Goal: Task Accomplishment & Management: Manage account settings

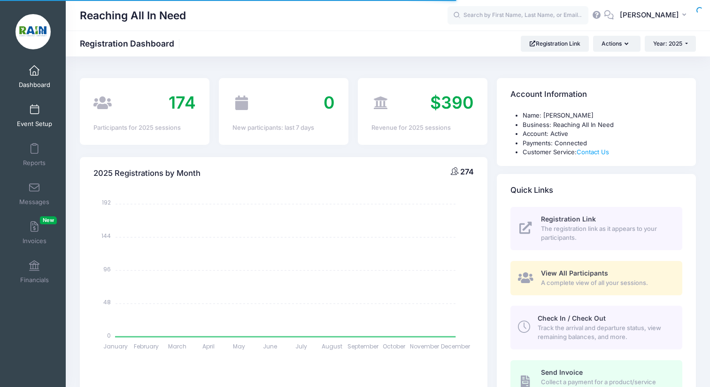
click at [34, 111] on span at bounding box center [34, 110] width 0 height 10
select select
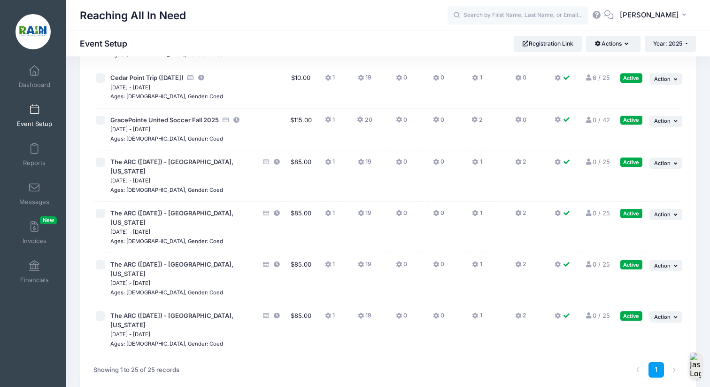
scroll to position [1015, 0]
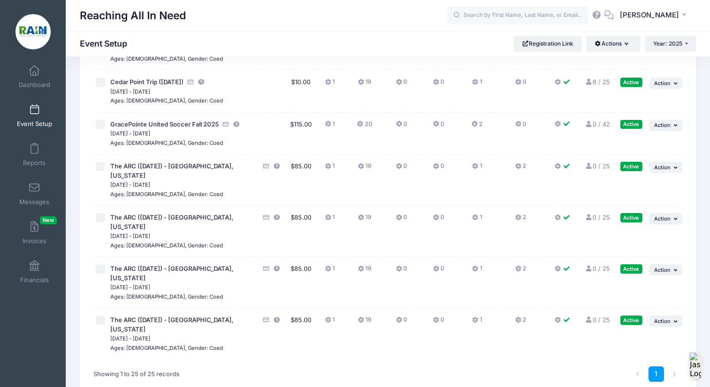
click at [104, 168] on input "checkbox" at bounding box center [100, 166] width 9 height 9
checkbox input "true"
click at [101, 213] on input "checkbox" at bounding box center [100, 217] width 9 height 9
checkbox input "true"
click at [100, 264] on input "checkbox" at bounding box center [100, 268] width 9 height 9
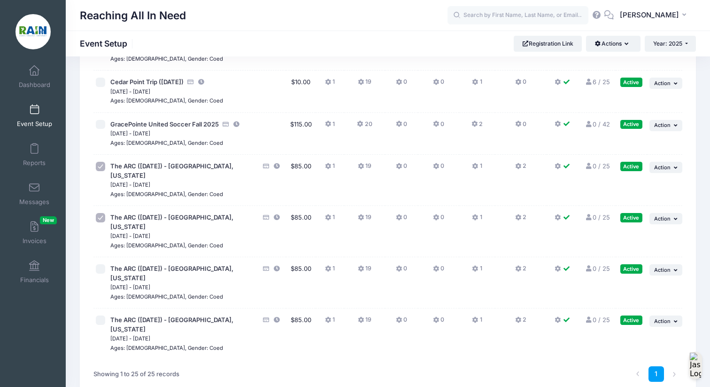
checkbox input "true"
click at [100, 315] on input "checkbox" at bounding box center [100, 319] width 9 height 9
checkbox input "true"
click at [615, 46] on button "Actions" at bounding box center [613, 44] width 54 height 16
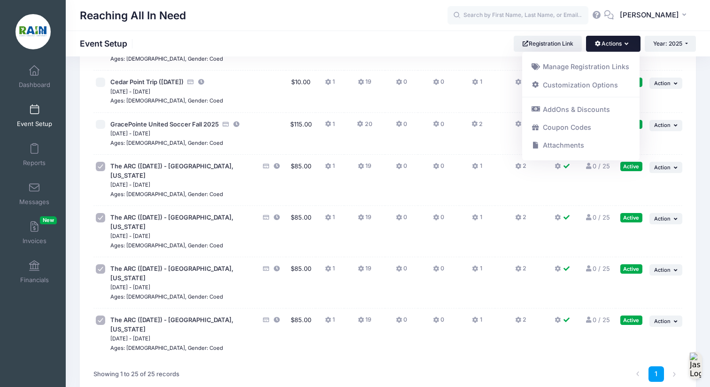
click at [615, 46] on button "Actions" at bounding box center [613, 44] width 54 height 16
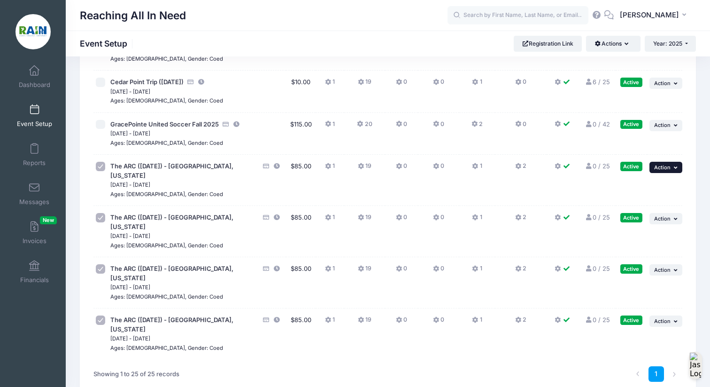
click at [668, 165] on span "Action" at bounding box center [662, 167] width 16 height 7
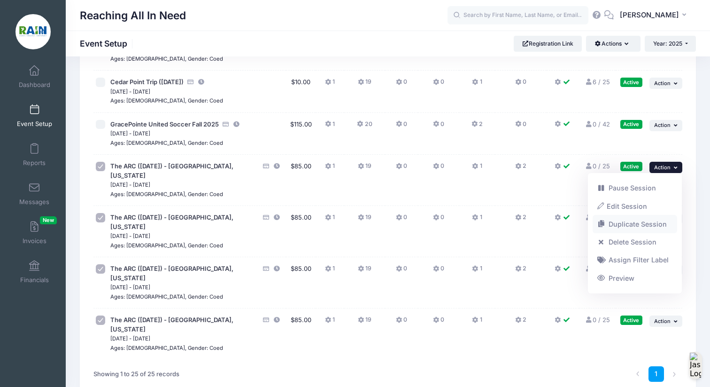
click at [653, 222] on link "Duplicate Session" at bounding box center [635, 224] width 85 height 18
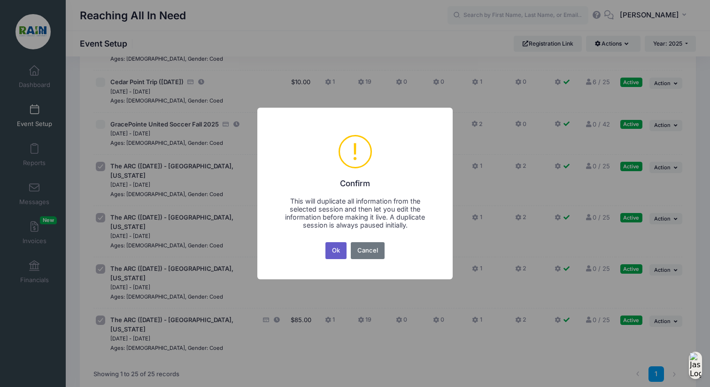
click at [332, 251] on button "Ok" at bounding box center [336, 250] width 22 height 17
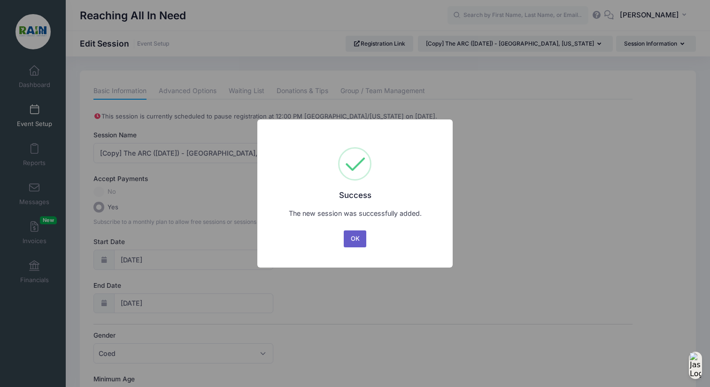
click at [353, 234] on button "OK" at bounding box center [355, 238] width 23 height 17
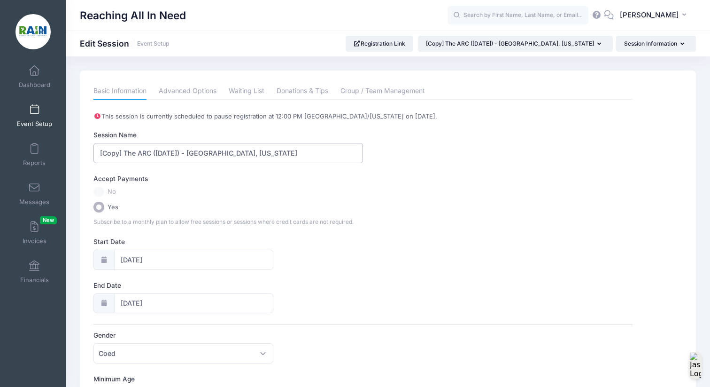
drag, startPoint x: 124, startPoint y: 155, endPoint x: 82, endPoint y: 146, distance: 42.6
drag, startPoint x: 255, startPoint y: 153, endPoint x: 196, endPoint y: 153, distance: 59.2
click at [196, 153] on input "The ARC ([DATE]) - [GEOGRAPHIC_DATA], [US_STATE]" at bounding box center [228, 153] width 270 height 20
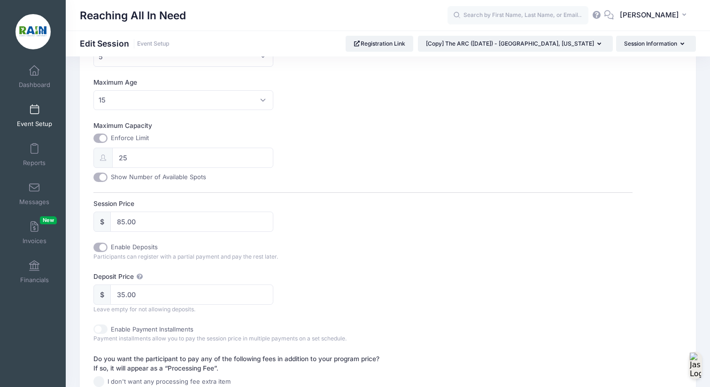
scroll to position [345, 0]
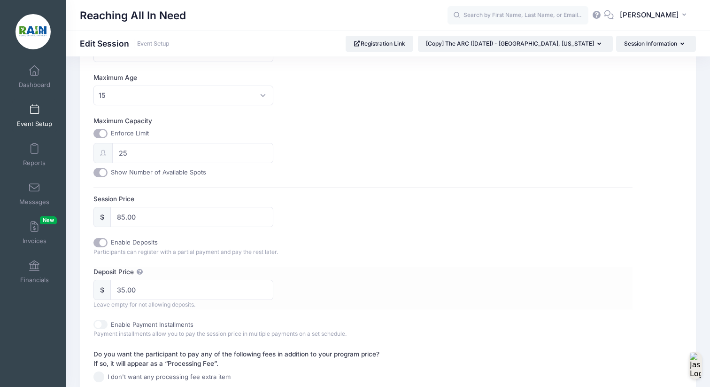
type input "The ARC ([DATE]) - [GEOGRAPHIC_DATA], [US_STATE]"
drag, startPoint x: 143, startPoint y: 288, endPoint x: 100, endPoint y: 277, distance: 44.7
click at [100, 277] on div "Deposit Price $ 35.00 Leave empty for not allowing deposits." at bounding box center [362, 288] width 539 height 42
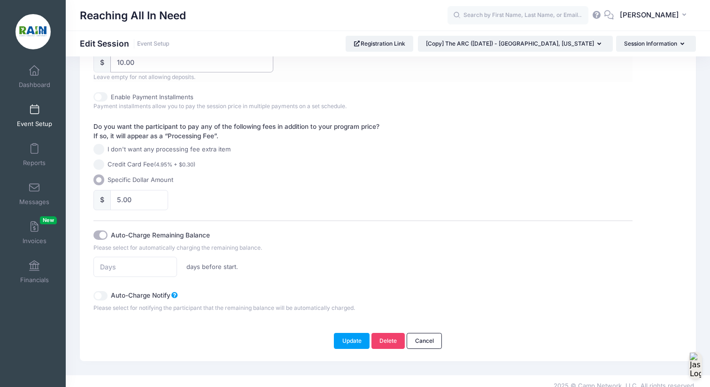
scroll to position [581, 0]
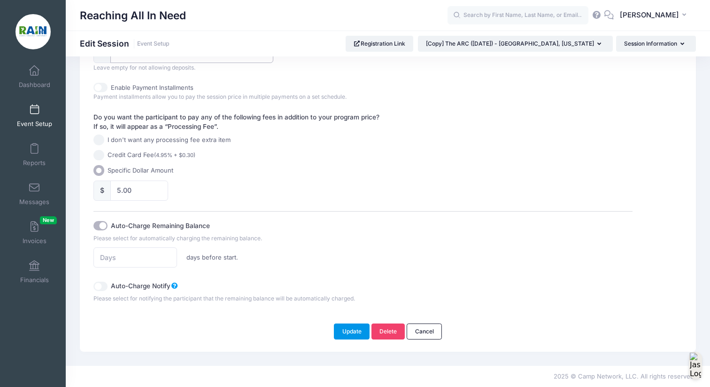
type input "10.00"
click at [347, 327] on button "Update" at bounding box center [352, 331] width 36 height 16
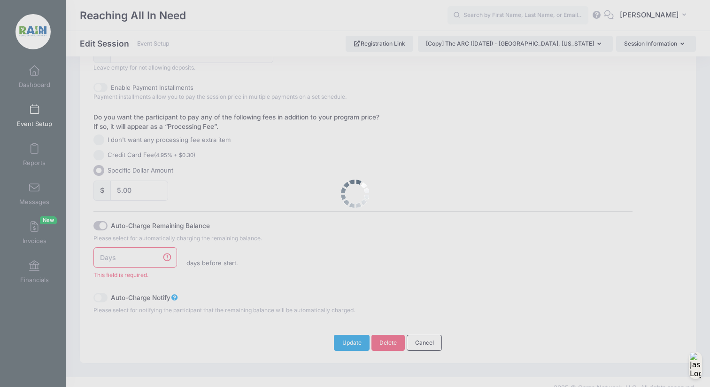
scroll to position [593, 0]
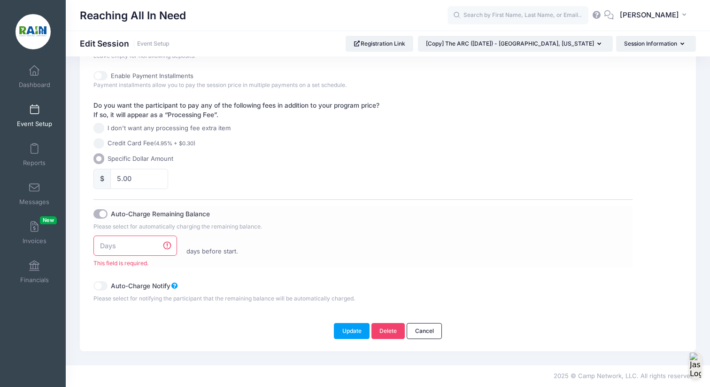
click at [131, 249] on input "number" at bounding box center [135, 245] width 84 height 20
type input "5"
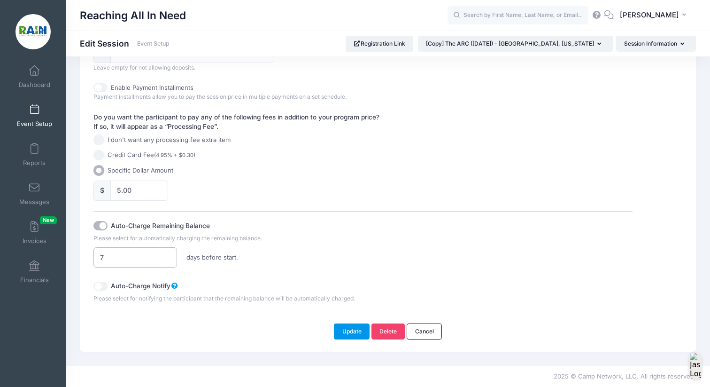
type input "7"
click at [353, 330] on button "Update" at bounding box center [352, 331] width 36 height 16
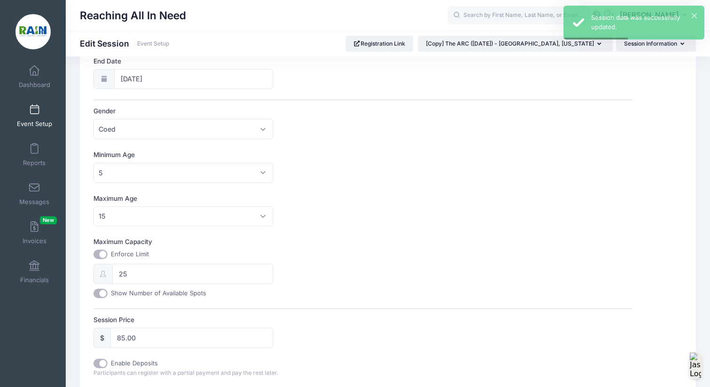
scroll to position [231, 0]
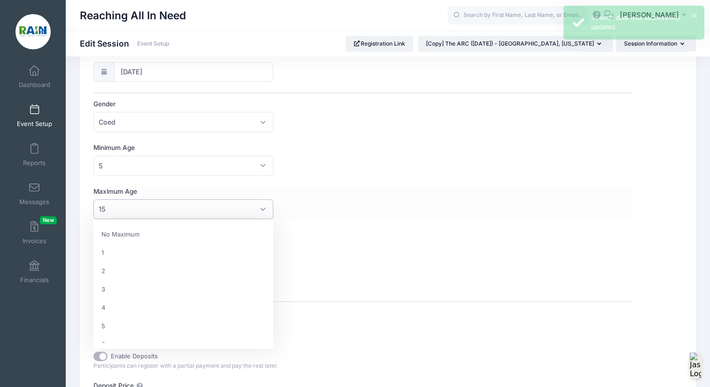
click at [262, 207] on span "15" at bounding box center [182, 209] width 179 height 20
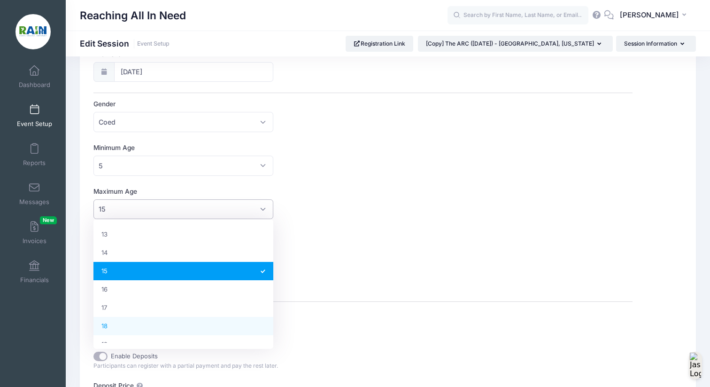
select select "18"
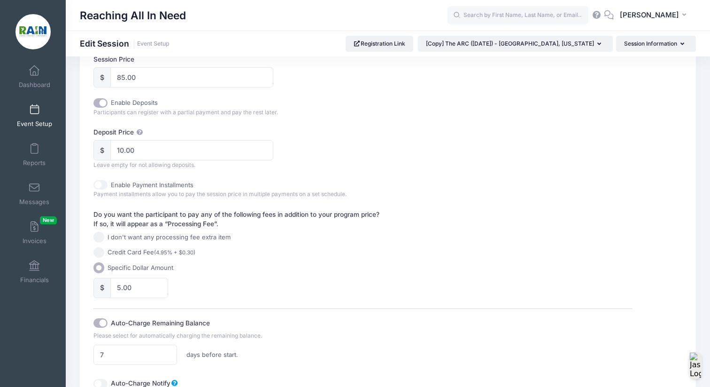
scroll to position [581, 0]
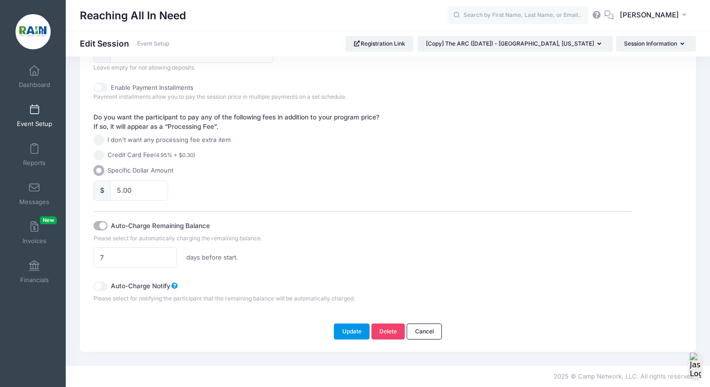
click at [340, 334] on button "Update" at bounding box center [352, 331] width 36 height 16
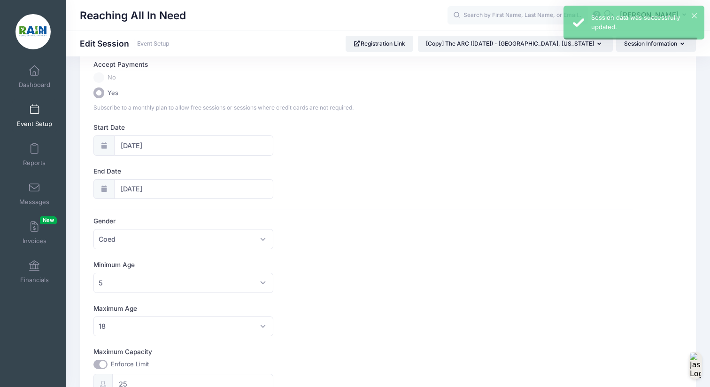
scroll to position [0, 0]
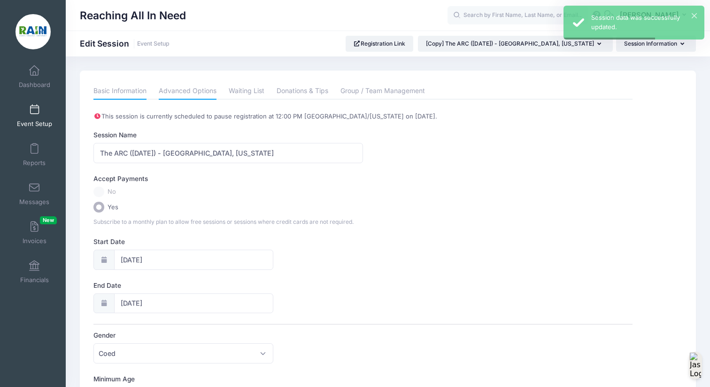
click at [191, 91] on link "Advanced Options" at bounding box center [188, 91] width 58 height 17
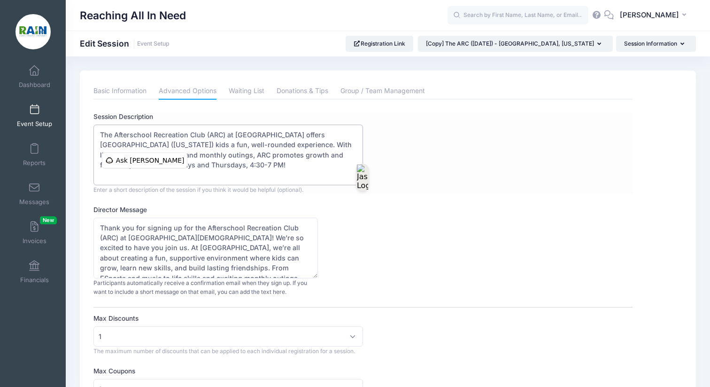
drag, startPoint x: 153, startPoint y: 145, endPoint x: 236, endPoint y: 133, distance: 83.9
click at [236, 133] on textarea "The Afterschool Recreation Club (ARC) at GracePointe Church offers Seminole Cou…" at bounding box center [228, 154] width 270 height 61
type textarea "The Afterschool Recreation Club (ARC) at First UMC of Akron kids a fun, well-ro…"
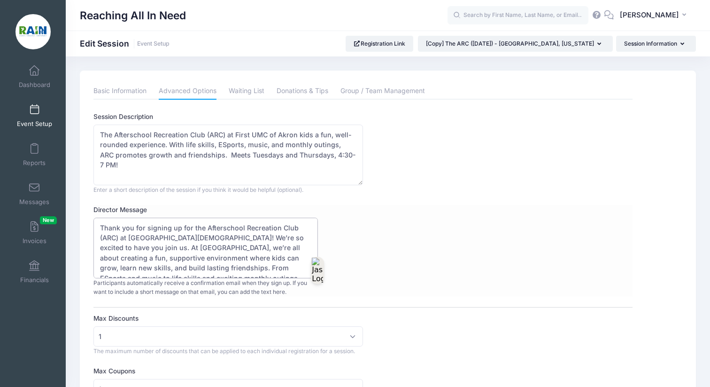
drag, startPoint x: 193, startPoint y: 238, endPoint x: 129, endPoint y: 236, distance: 63.4
click at [129, 236] on textarea "Thank you for signing up for the Afterschool Recreation Club (ARC) at GracePoin…" at bounding box center [205, 247] width 224 height 61
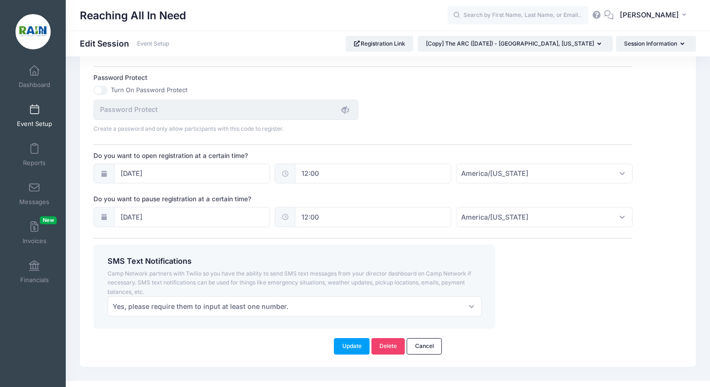
scroll to position [633, 0]
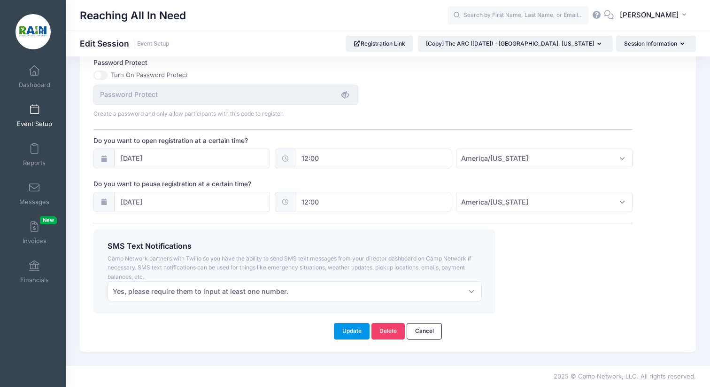
type textarea "Thank you for signing up for the Afterschool Recreation Club (ARC) at First UMC…"
click at [346, 328] on button "Update" at bounding box center [352, 331] width 36 height 16
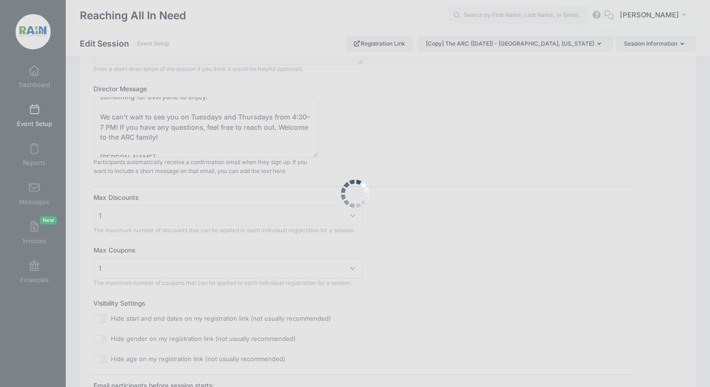
scroll to position [0, 0]
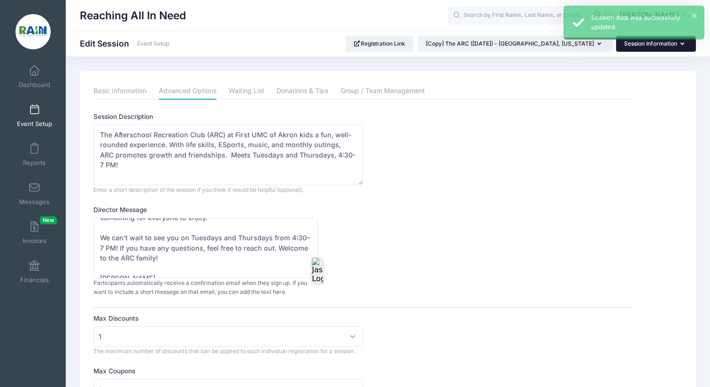
click at [640, 46] on button "Session Information" at bounding box center [656, 44] width 80 height 16
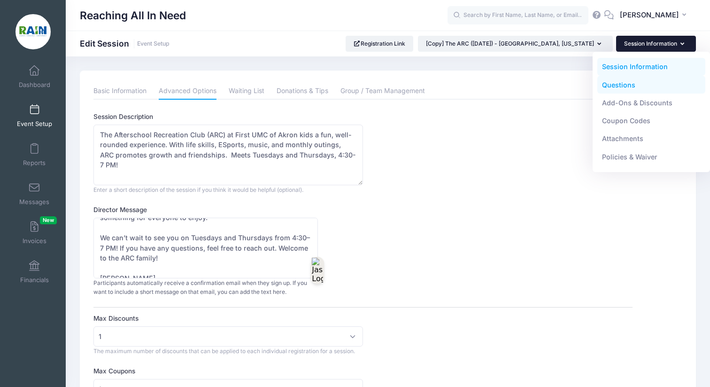
click at [622, 85] on link "Questions" at bounding box center [651, 85] width 108 height 18
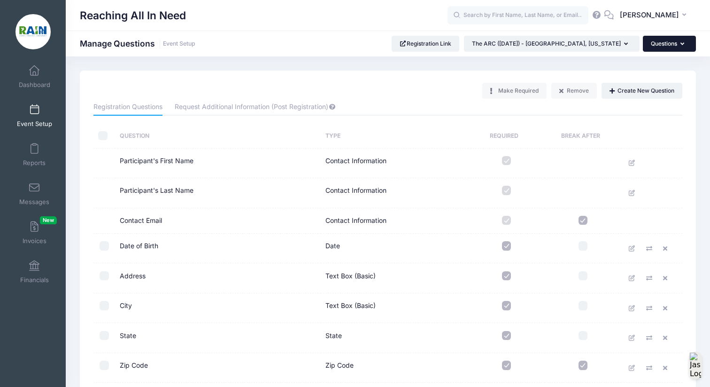
click at [660, 43] on button "Questions" at bounding box center [669, 44] width 53 height 16
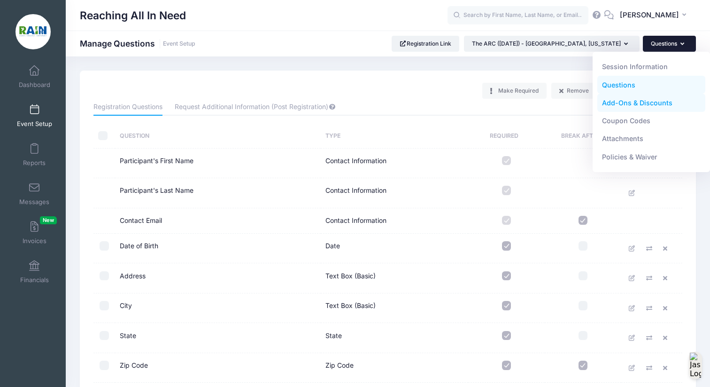
click at [646, 107] on link "Add-Ons & Discounts" at bounding box center [651, 103] width 108 height 18
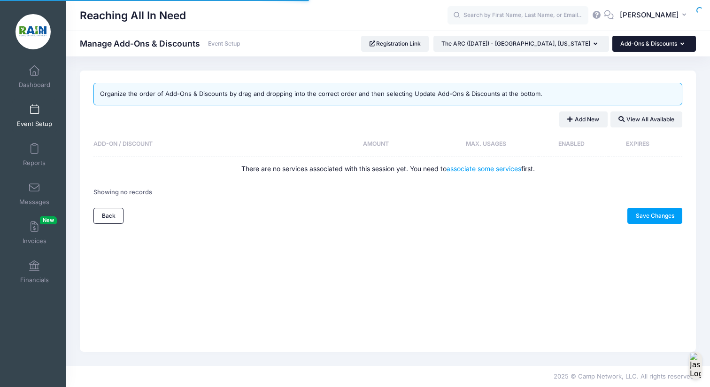
click at [670, 45] on button "Add-Ons & Discounts" at bounding box center [654, 44] width 84 height 16
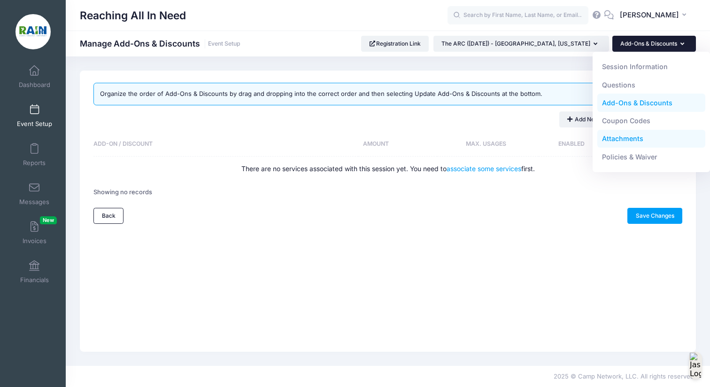
click at [641, 143] on link "Attachments" at bounding box center [651, 139] width 108 height 18
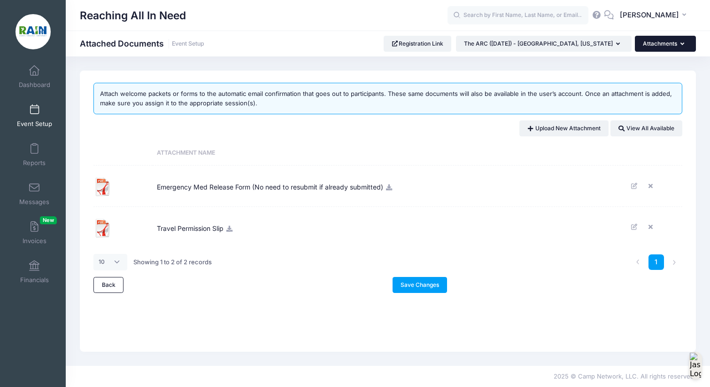
click at [681, 44] on icon "button" at bounding box center [684, 44] width 8 height 0
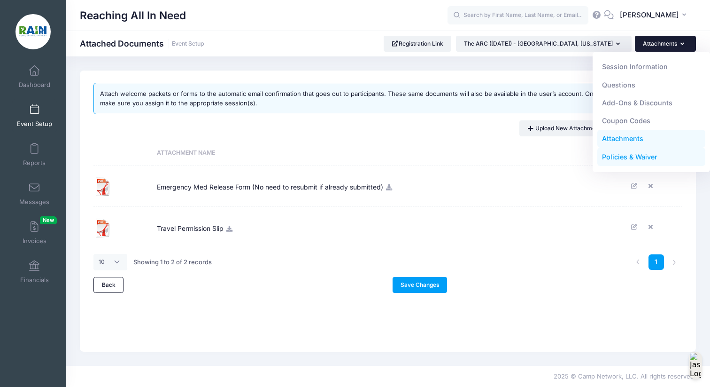
click at [652, 161] on link "Policies & Waiver" at bounding box center [651, 157] width 108 height 18
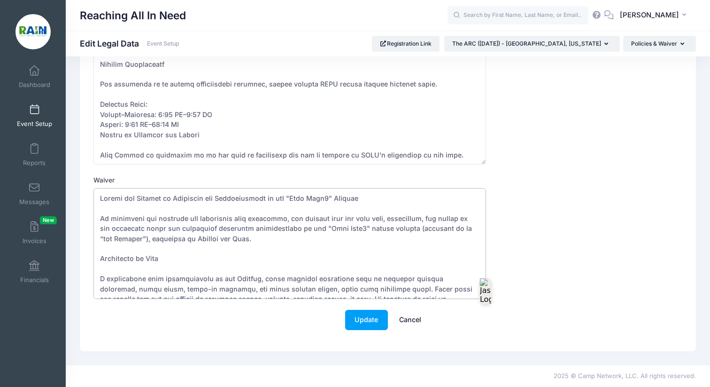
drag, startPoint x: 311, startPoint y: 196, endPoint x: 278, endPoint y: 198, distance: 32.9
click at [278, 198] on textarea "Waiver" at bounding box center [289, 243] width 393 height 111
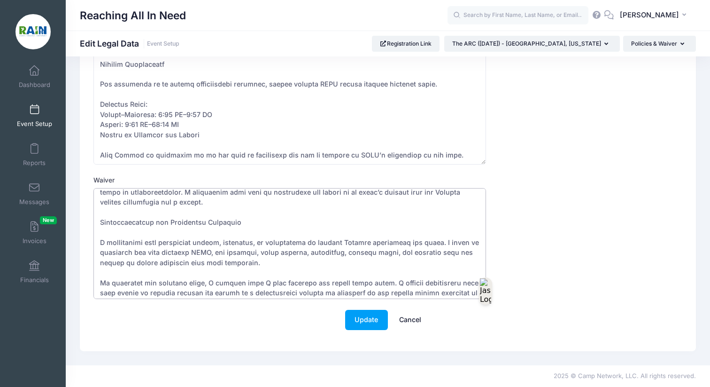
scroll to position [524, 0]
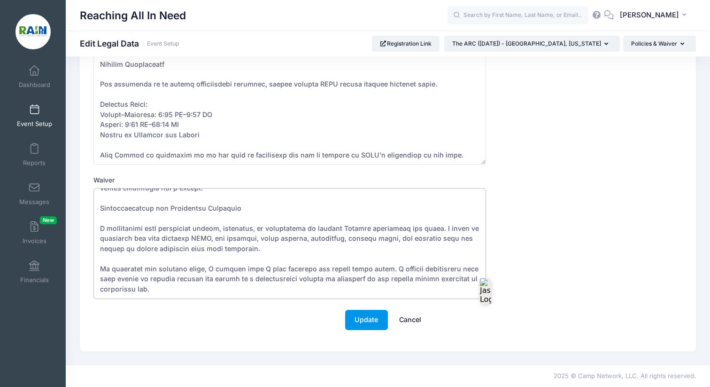
type textarea "Loremi dol Sitamet co Adipiscin eli Seddoeiusmodt in utl "ETD" Magnaal En admin…"
click at [361, 326] on button "Update" at bounding box center [366, 319] width 43 height 20
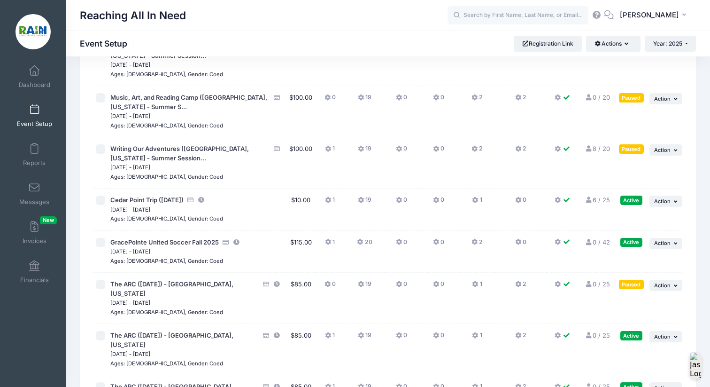
scroll to position [1079, 0]
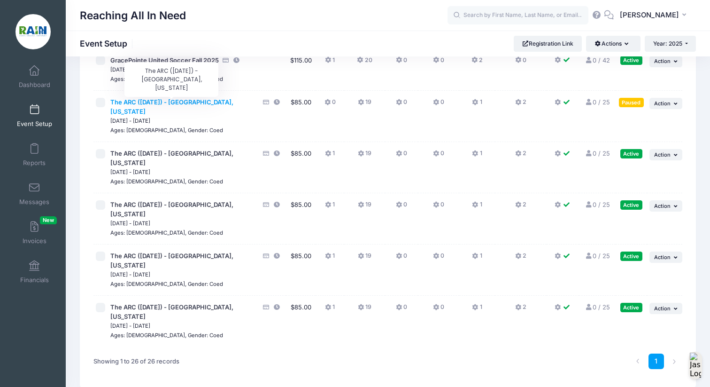
click at [131, 101] on span "The ARC ([DATE]) - [GEOGRAPHIC_DATA], [US_STATE]" at bounding box center [171, 106] width 123 height 17
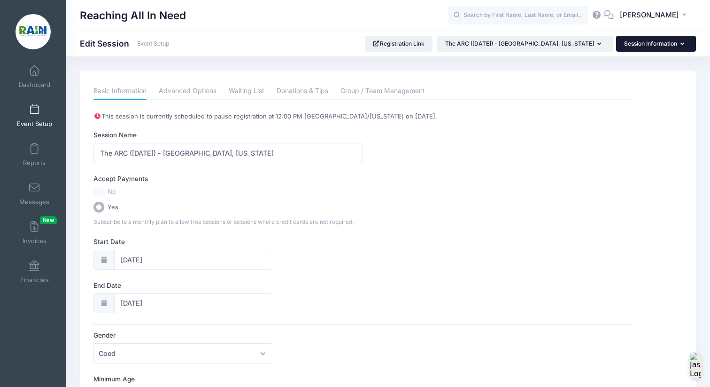
click at [660, 45] on button "Session Information" at bounding box center [656, 44] width 80 height 16
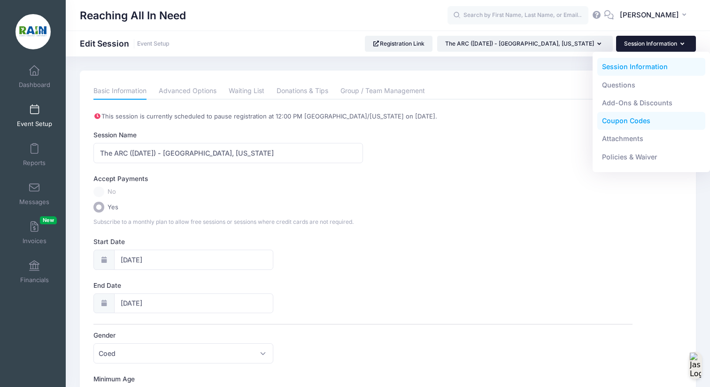
click at [629, 120] on link "Coupon Codes" at bounding box center [651, 121] width 108 height 18
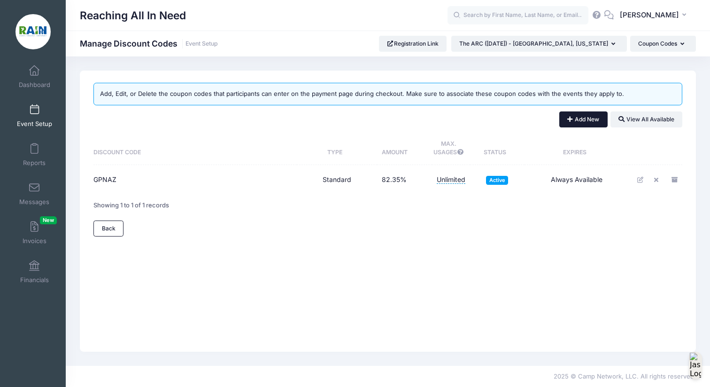
click at [573, 119] on button "Add New" at bounding box center [583, 119] width 48 height 16
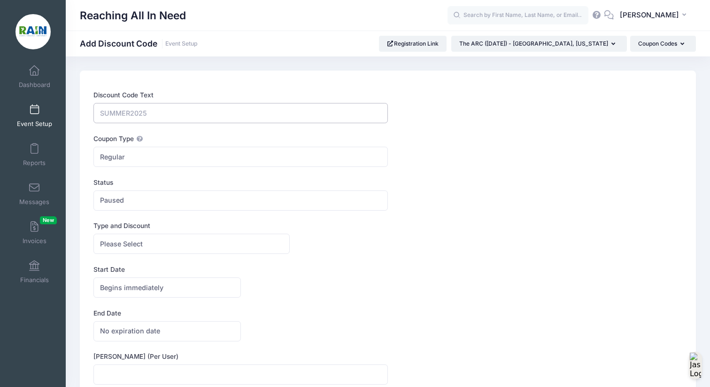
click at [162, 109] on input "Discount Code Text" at bounding box center [240, 113] width 294 height 20
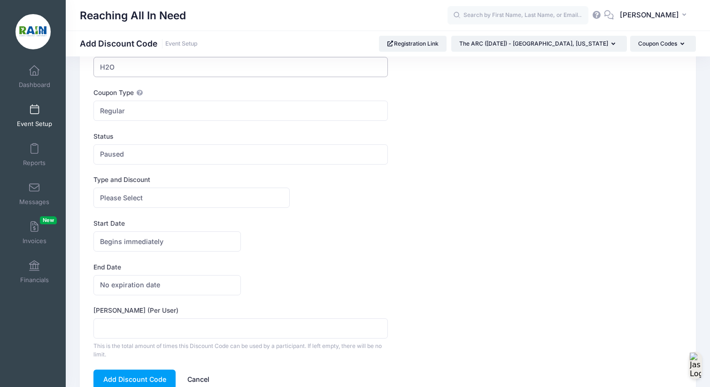
scroll to position [41, 0]
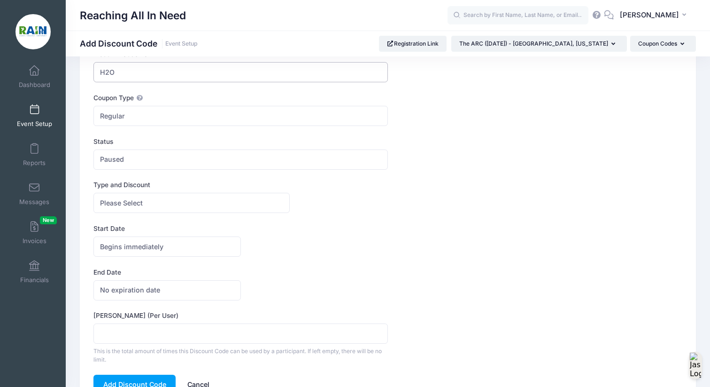
type input "H2O"
click at [180, 159] on span "Paused" at bounding box center [240, 159] width 294 height 20
select select "1"
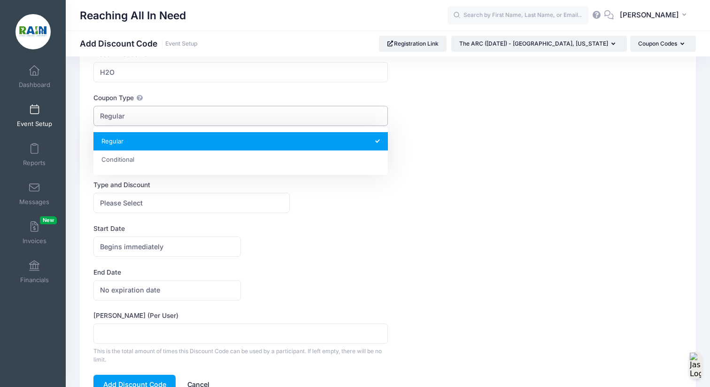
click at [166, 109] on span "Regular" at bounding box center [240, 116] width 294 height 20
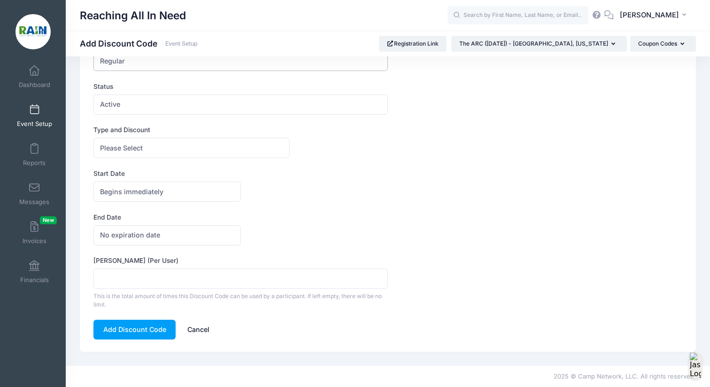
scroll to position [96, 0]
click at [147, 328] on button "Add Discount Code" at bounding box center [134, 329] width 82 height 20
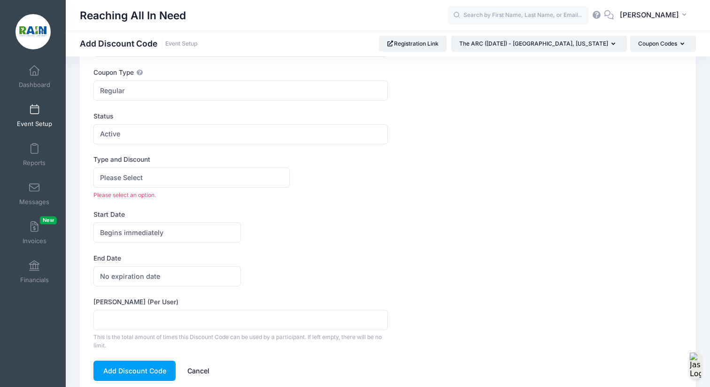
scroll to position [46, 0]
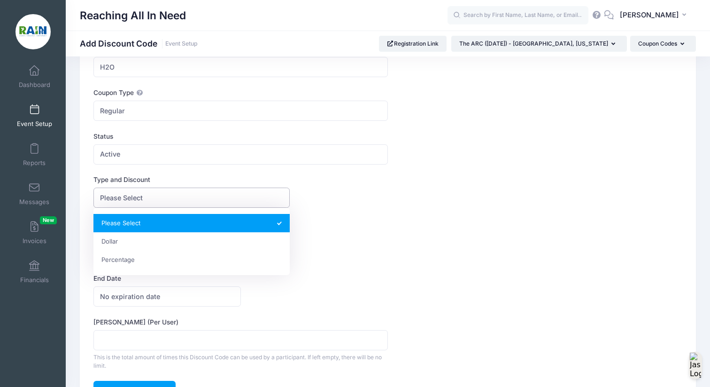
click at [187, 194] on span "Please Select" at bounding box center [191, 197] width 196 height 20
select select "2"
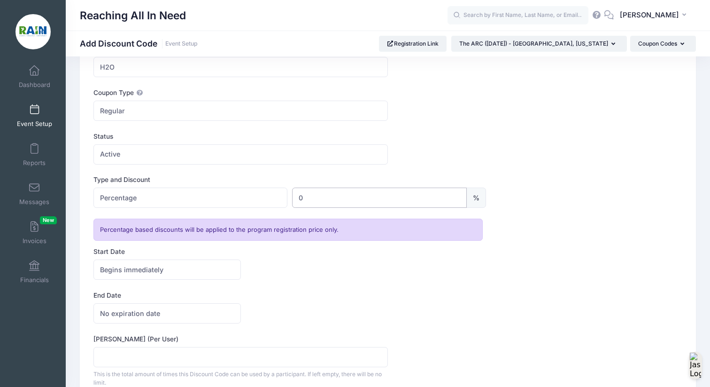
click at [330, 201] on input "0" at bounding box center [379, 197] width 175 height 20
type input "100"
click at [386, 261] on div "Begins immediately Begins on Begins immediately [GEOGRAPHIC_DATA]/[US_STATE] [G…" at bounding box center [387, 269] width 589 height 20
click at [412, 161] on div "Status Paused Active Active" at bounding box center [387, 147] width 589 height 33
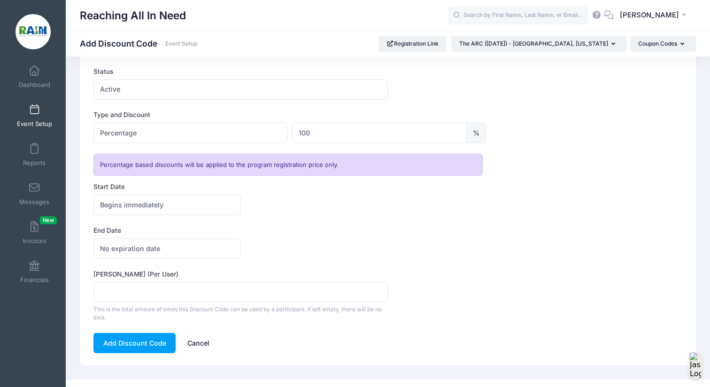
scroll to position [124, 0]
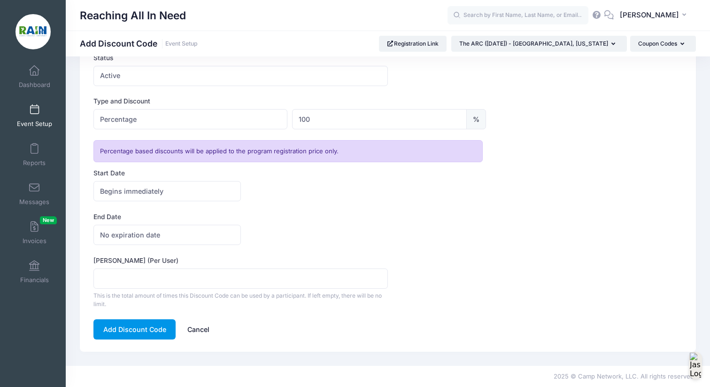
click at [139, 324] on button "Add Discount Code" at bounding box center [134, 329] width 82 height 20
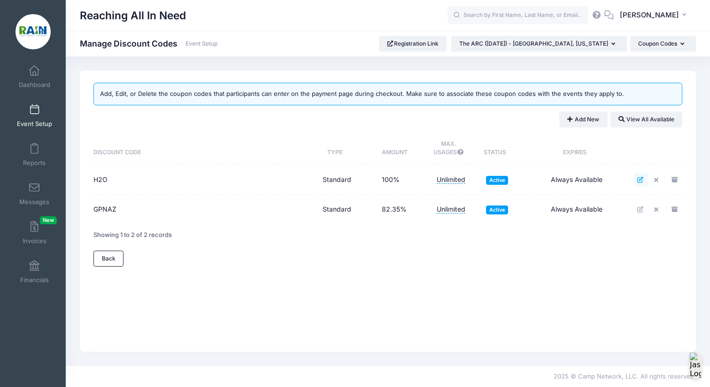
click at [638, 179] on icon at bounding box center [641, 180] width 8 height 6
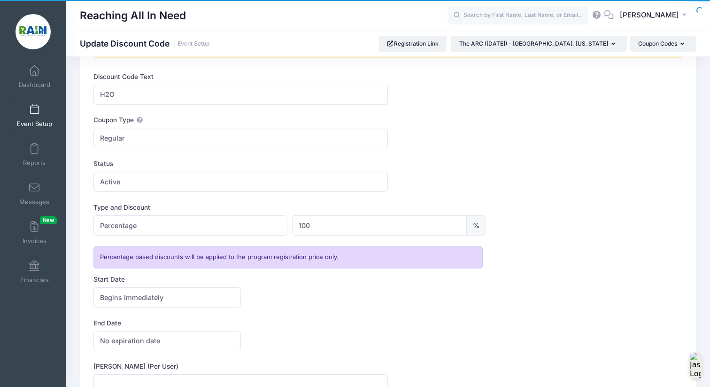
scroll to position [73, 0]
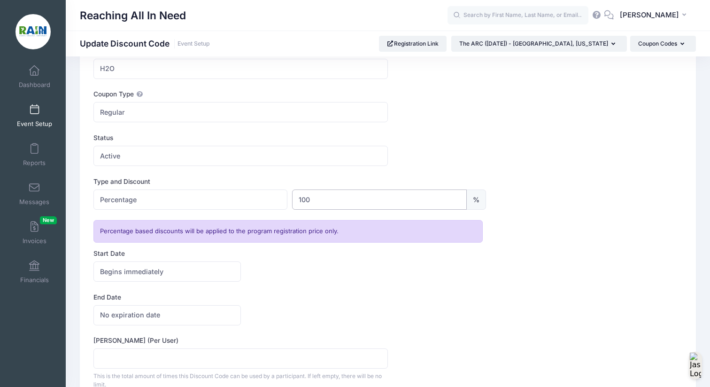
drag, startPoint x: 316, startPoint y: 201, endPoint x: 287, endPoint y: 200, distance: 28.7
click at [287, 200] on div "Please Select Dollar Percentage Percentage $ 0 100 %" at bounding box center [289, 199] width 393 height 20
click at [359, 262] on div "Begins immediately Begins on Begins immediately America/New York America/Los An…" at bounding box center [387, 271] width 589 height 20
drag, startPoint x: 332, startPoint y: 204, endPoint x: 285, endPoint y: 191, distance: 49.1
click at [285, 191] on div "Please Select Dollar Percentage Percentage $ 0 3 %" at bounding box center [289, 199] width 393 height 20
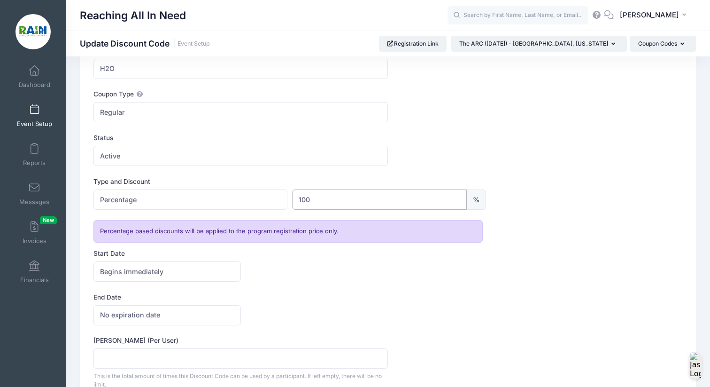
scroll to position [153, 0]
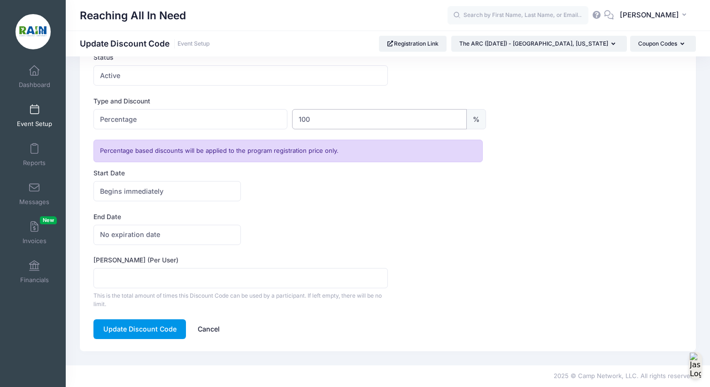
type input "100"
click at [154, 323] on button "Update Discount Code" at bounding box center [139, 329] width 93 height 20
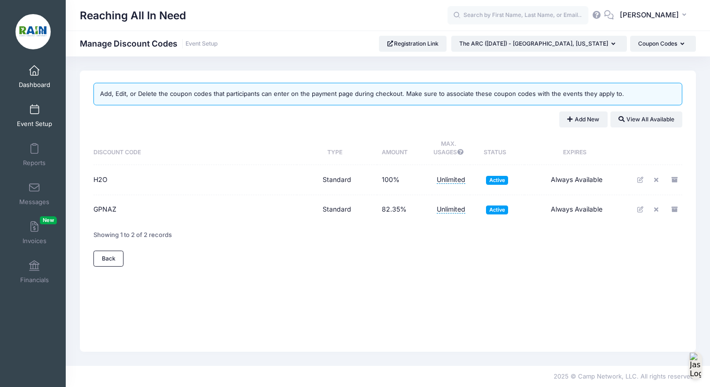
click at [41, 65] on link "Dashboard" at bounding box center [34, 76] width 45 height 33
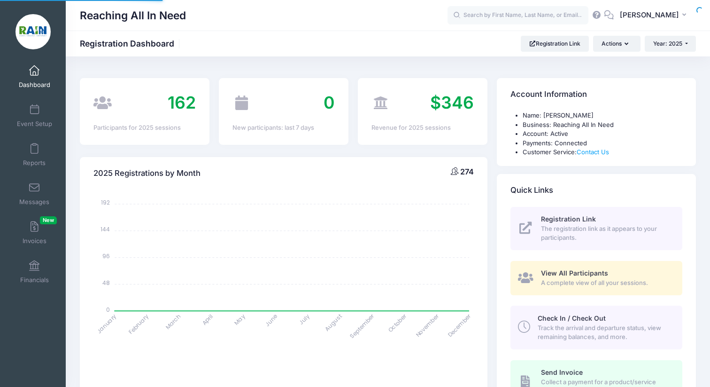
select select
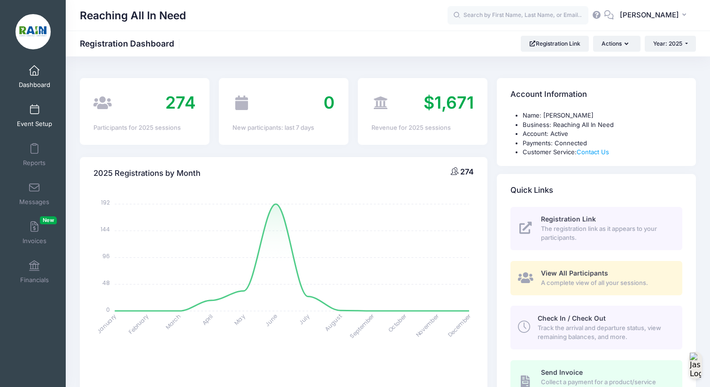
click at [25, 109] on link "Event Setup" at bounding box center [34, 115] width 45 height 33
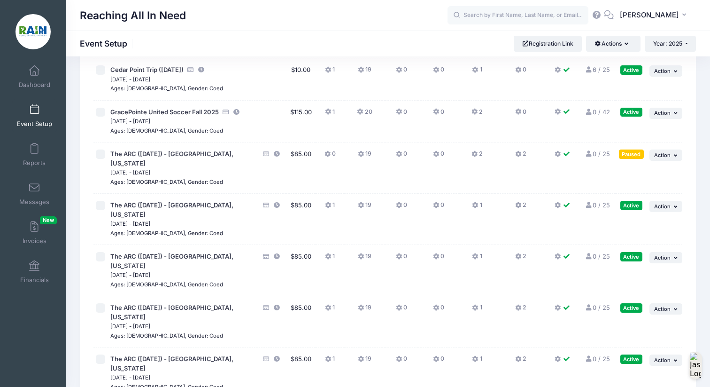
scroll to position [1008, 0]
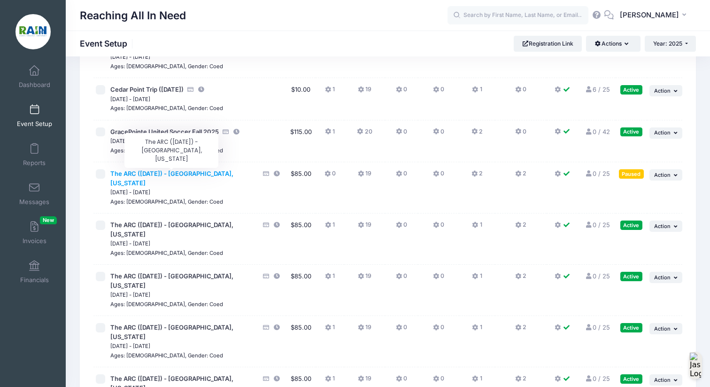
click at [148, 174] on span "The ARC ([DATE]) - [GEOGRAPHIC_DATA], [US_STATE]" at bounding box center [171, 178] width 123 height 17
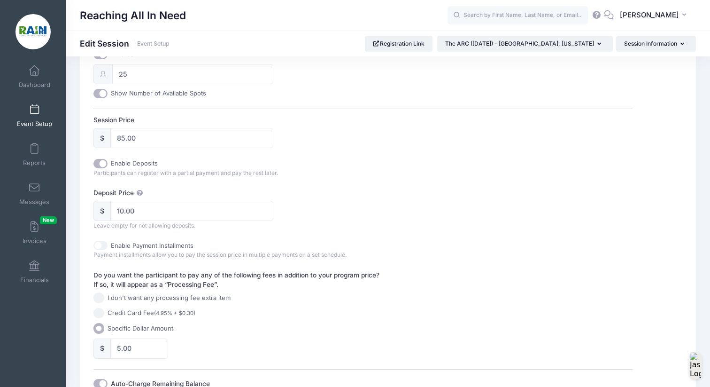
scroll to position [512, 0]
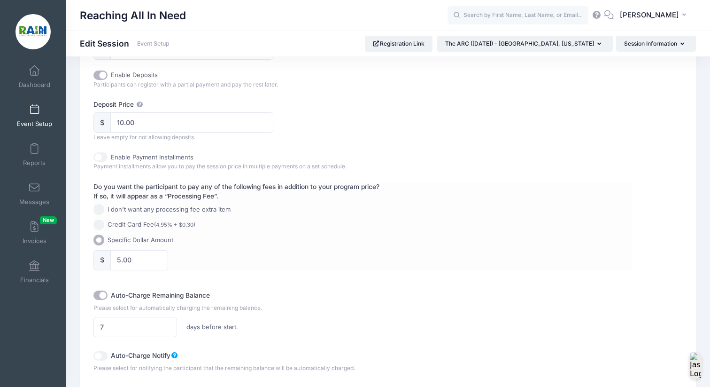
click at [100, 207] on input "I don't want any processing fee extra item" at bounding box center [98, 209] width 11 height 11
radio input "true"
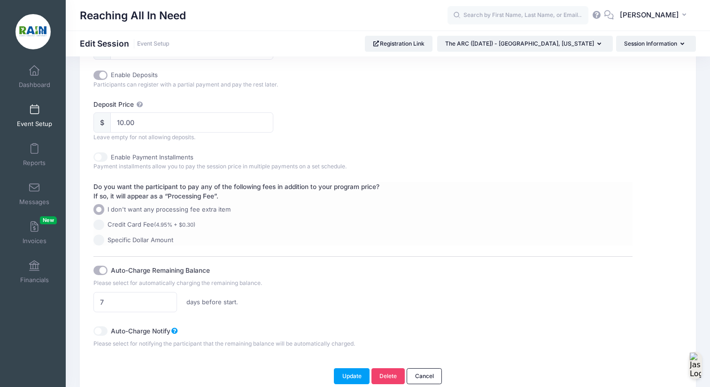
click at [99, 238] on input "Specific Dollar Amount" at bounding box center [98, 239] width 11 height 11
radio input "true"
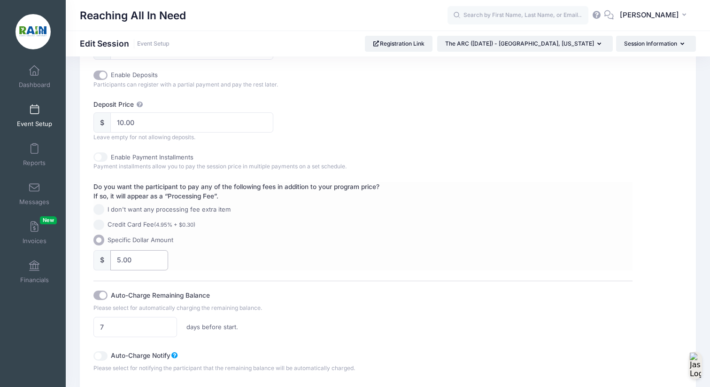
scroll to position [581, 0]
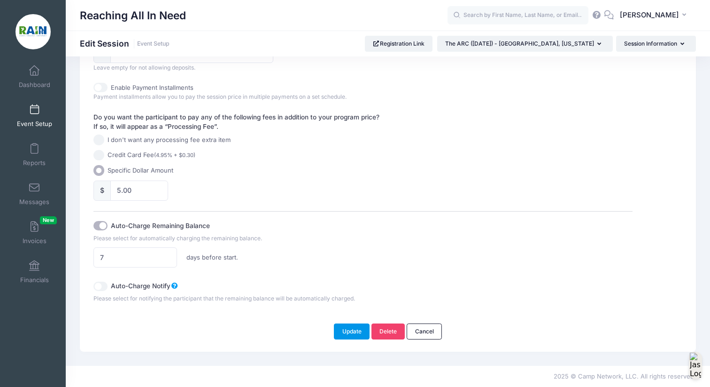
click at [340, 330] on button "Update" at bounding box center [352, 331] width 36 height 16
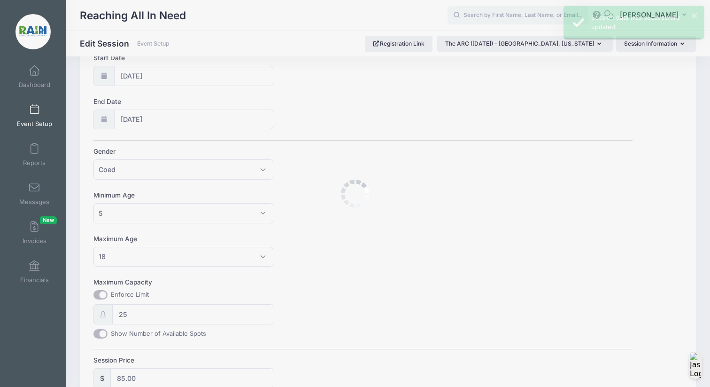
scroll to position [0, 0]
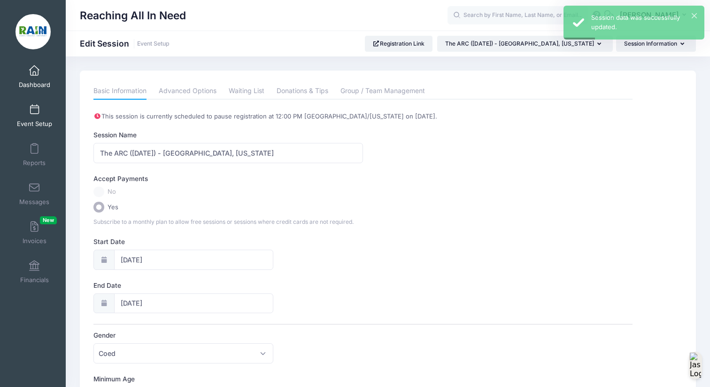
click at [34, 67] on span at bounding box center [34, 71] width 0 height 10
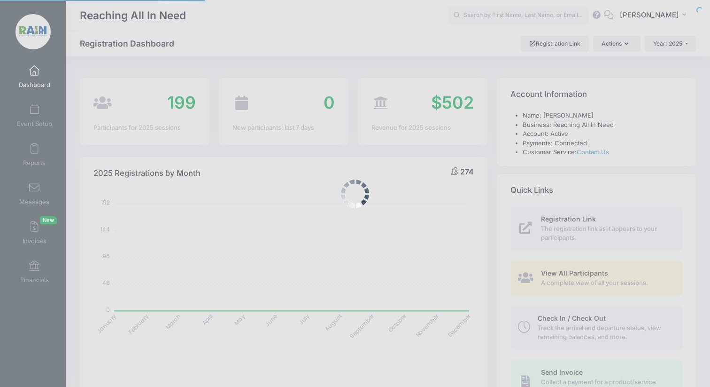
select select
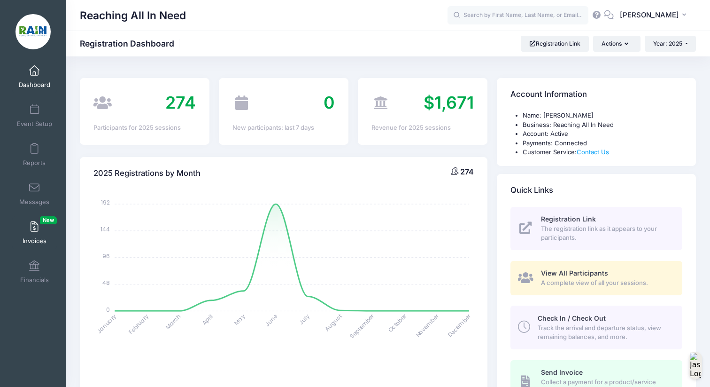
click at [34, 231] on span at bounding box center [34, 227] width 0 height 10
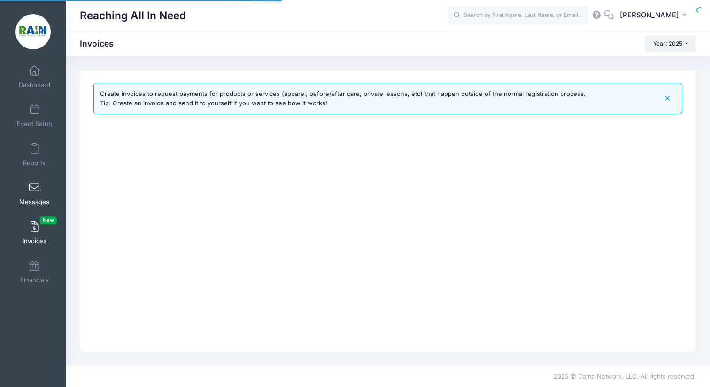
select select
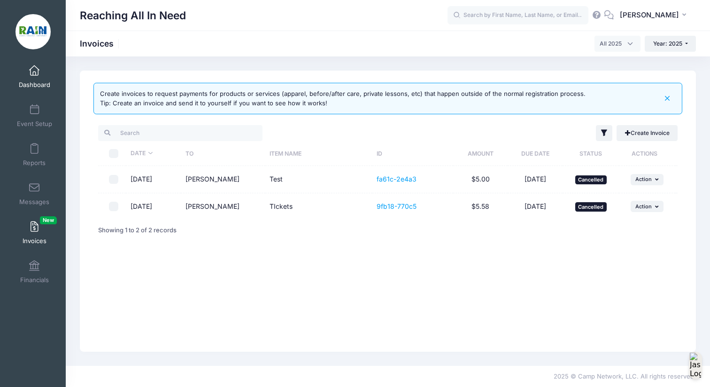
click at [40, 74] on link "Dashboard" at bounding box center [34, 76] width 45 height 33
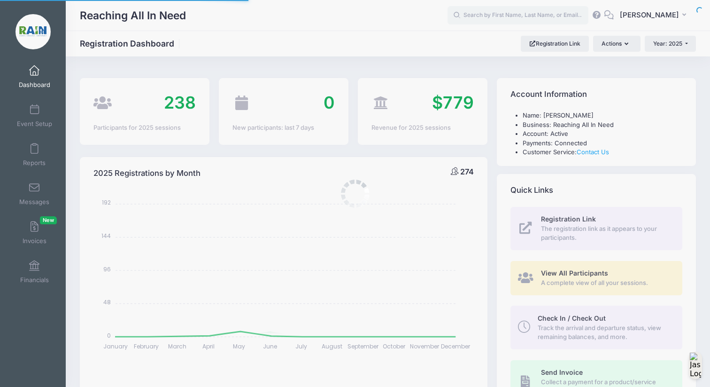
select select
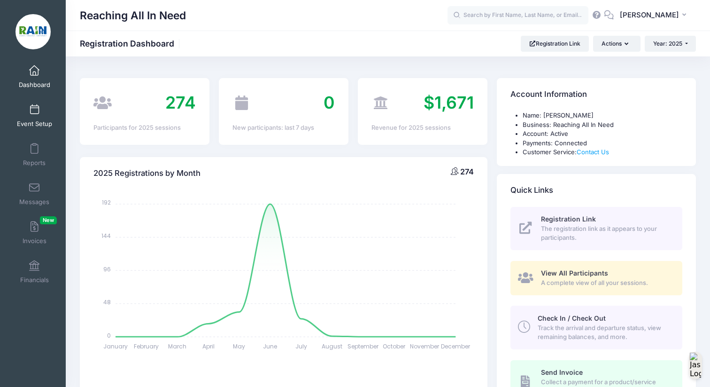
click at [34, 112] on span at bounding box center [34, 110] width 0 height 10
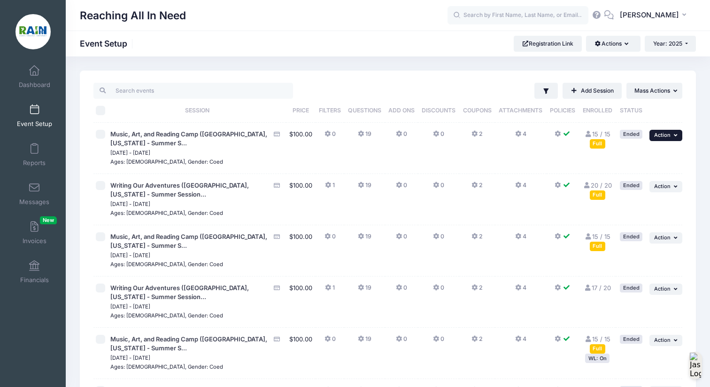
click at [676, 136] on icon "button" at bounding box center [677, 134] width 6 height 5
click at [102, 131] on input "checkbox" at bounding box center [100, 134] width 9 height 9
checkbox input "true"
click at [97, 189] on input "checkbox" at bounding box center [100, 185] width 9 height 9
checkbox input "true"
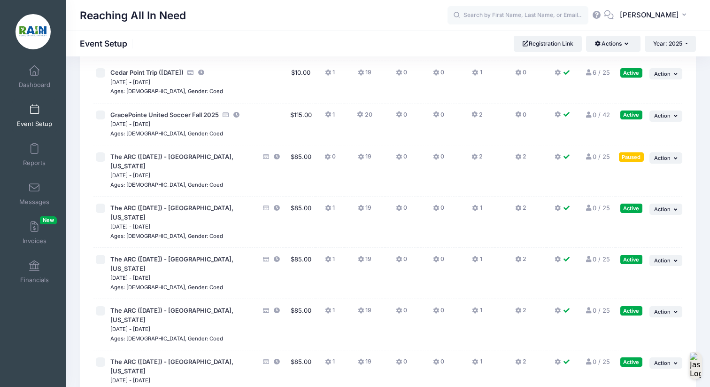
scroll to position [1025, 0]
click at [34, 75] on span at bounding box center [34, 71] width 0 height 10
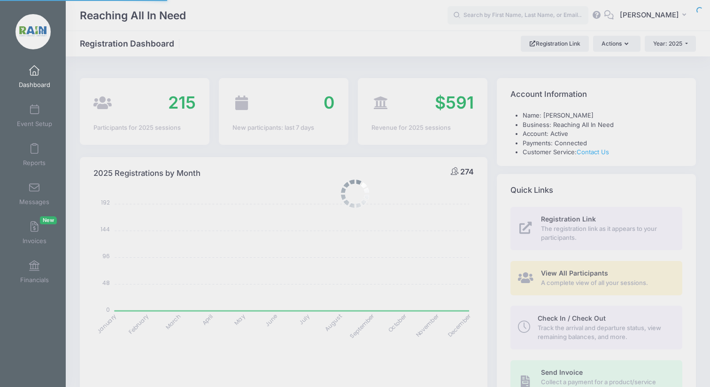
select select
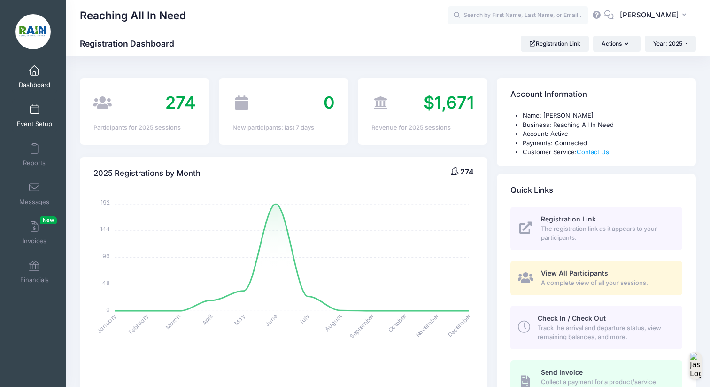
click at [34, 109] on span at bounding box center [34, 110] width 0 height 10
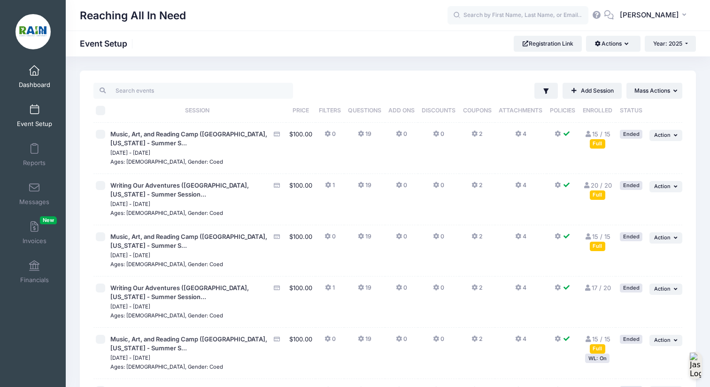
click at [34, 70] on span at bounding box center [34, 71] width 0 height 10
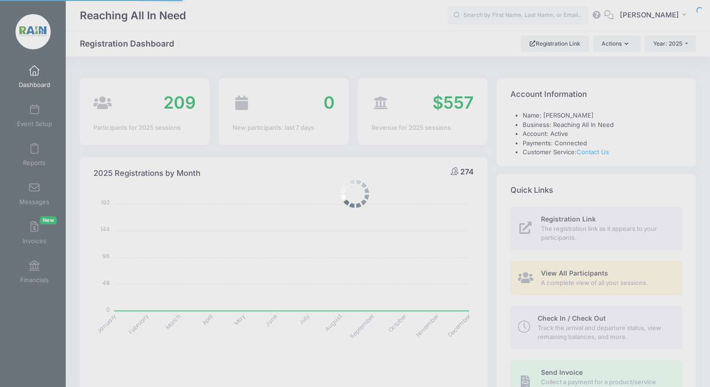
select select
